Goal: Find specific page/section: Find specific page/section

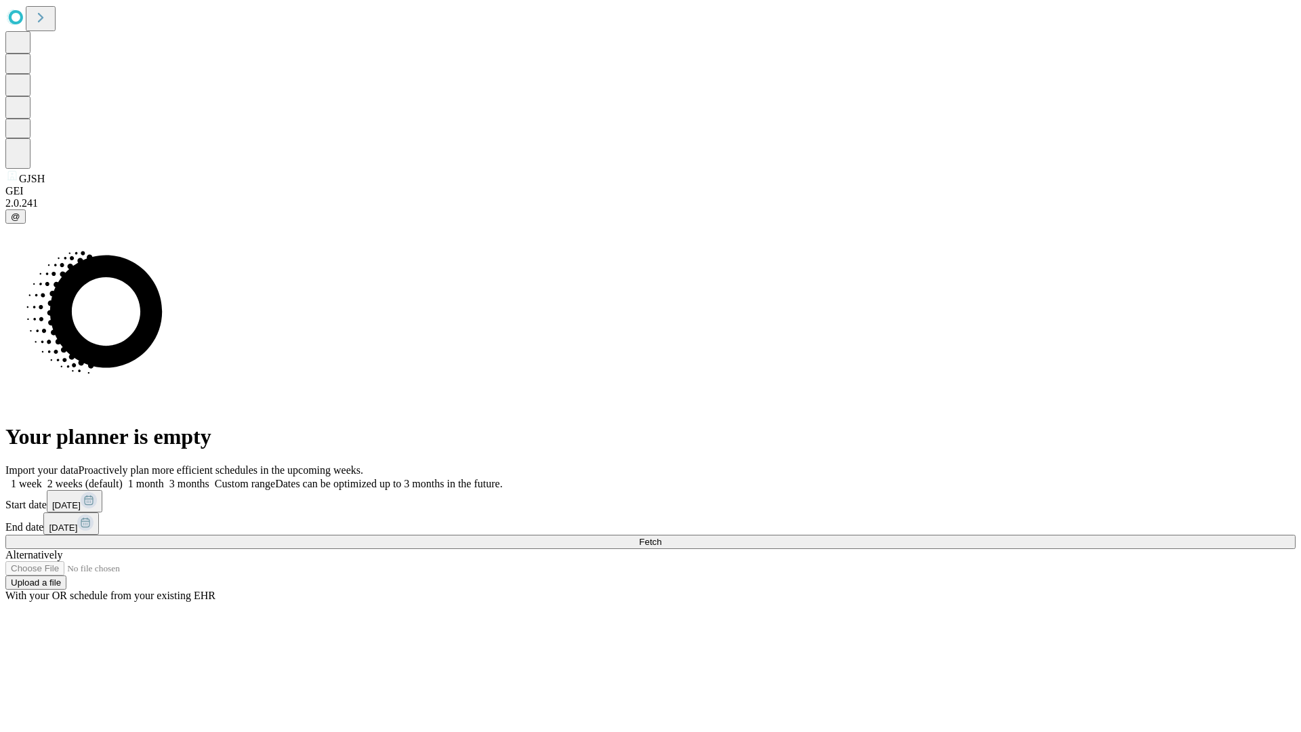
click at [661, 537] on span "Fetch" at bounding box center [650, 542] width 22 height 10
